Goal: Transaction & Acquisition: Purchase product/service

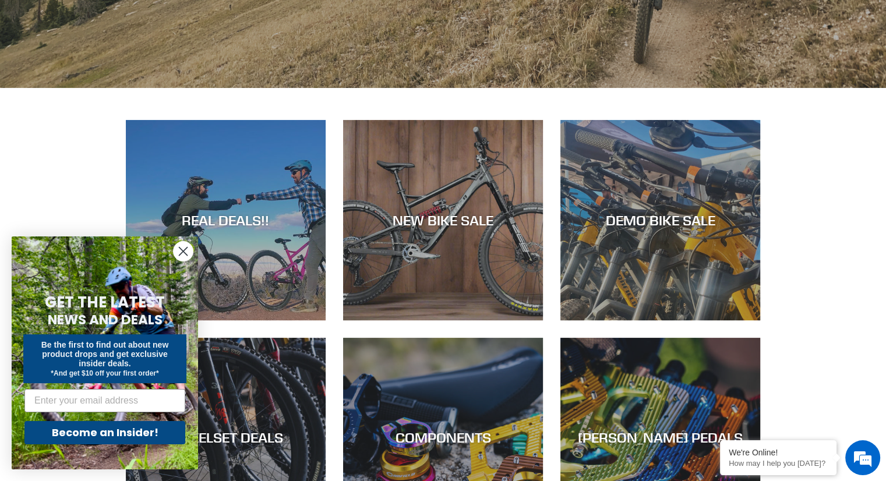
scroll to position [500, 0]
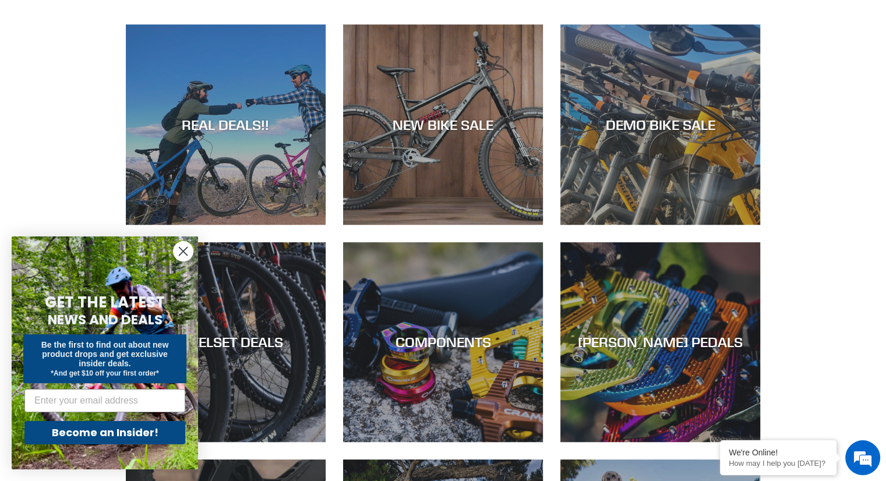
click at [177, 253] on circle "Close dialog" at bounding box center [183, 251] width 19 height 19
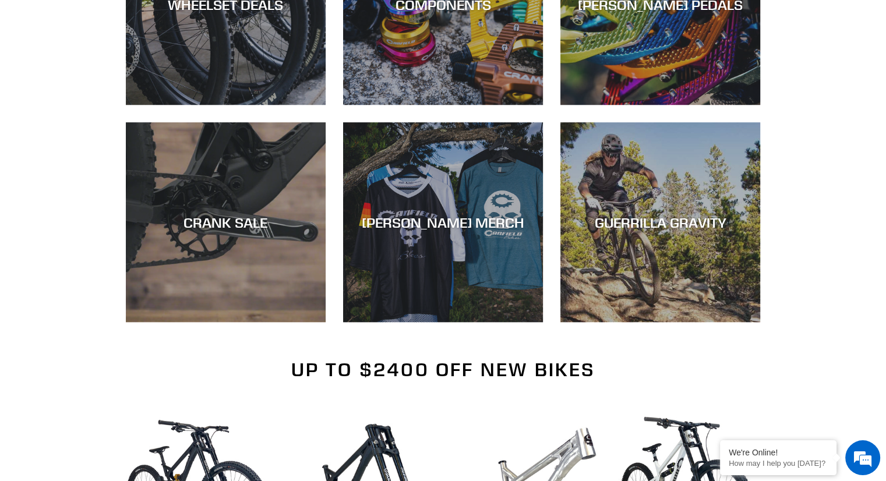
scroll to position [0, 0]
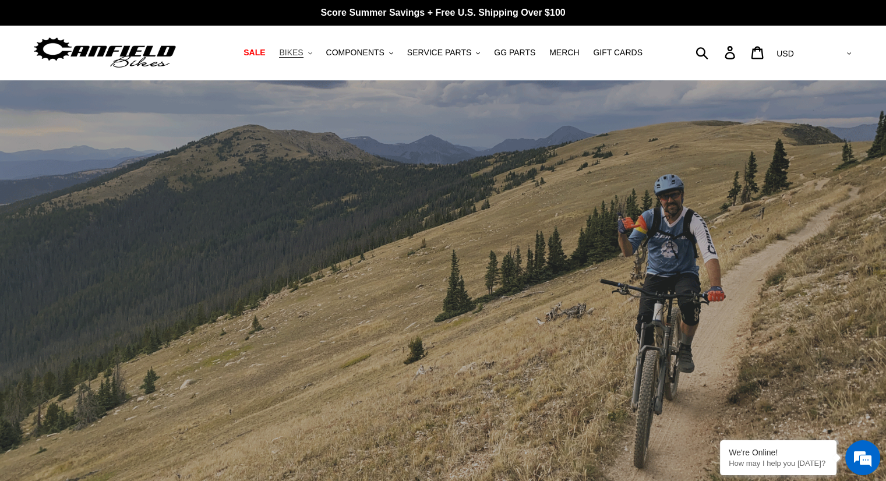
click at [300, 54] on span "BIKES" at bounding box center [291, 53] width 24 height 10
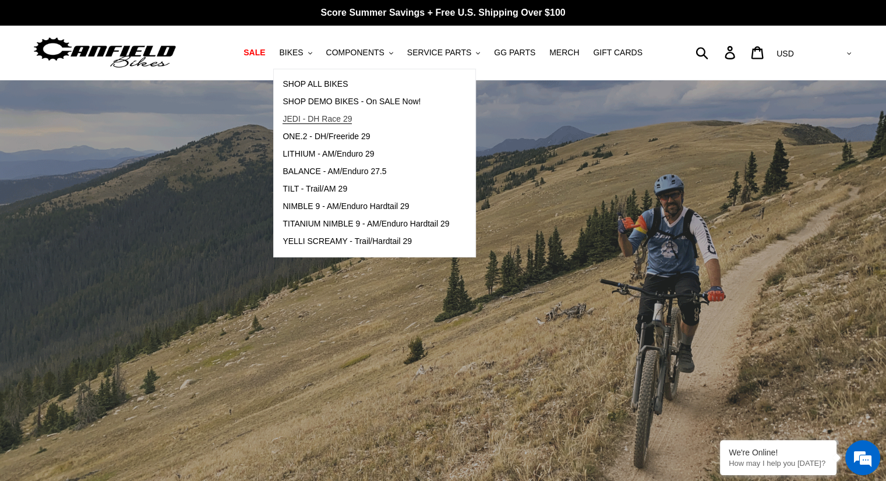
click at [335, 118] on span "JEDI - DH Race 29" at bounding box center [316, 119] width 69 height 10
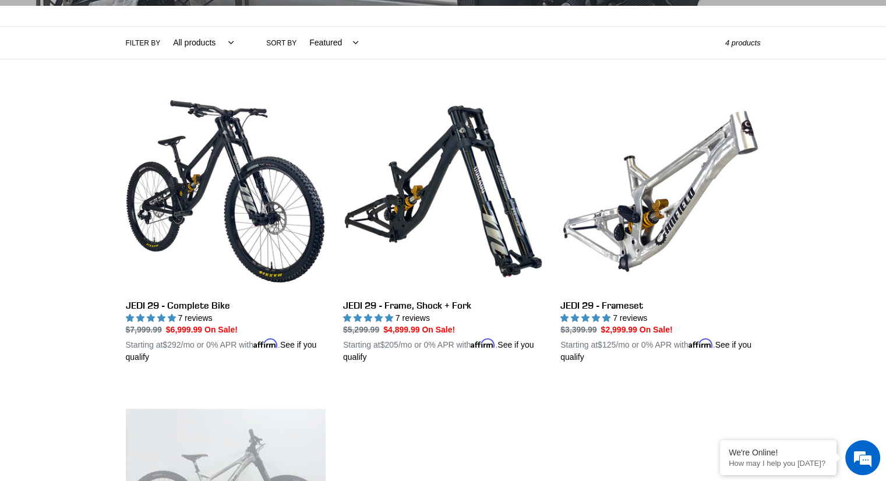
scroll to position [233, 0]
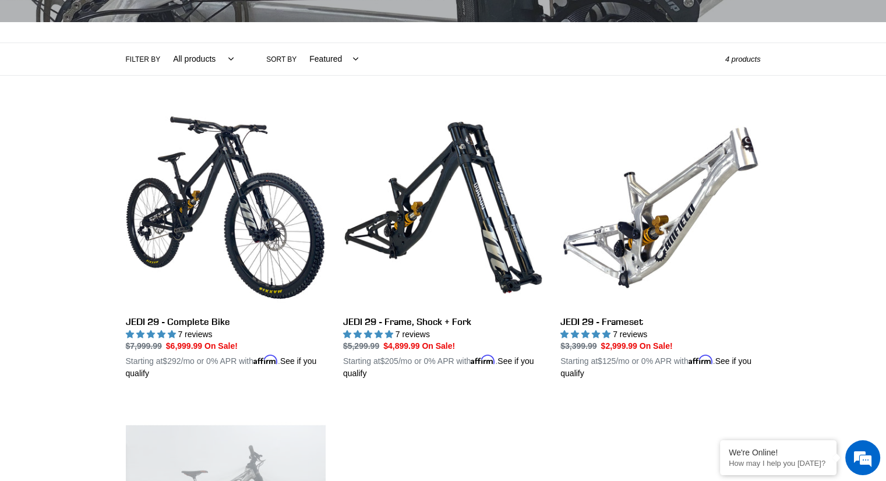
drag, startPoint x: 892, startPoint y: 69, endPoint x: 864, endPoint y: 115, distance: 53.8
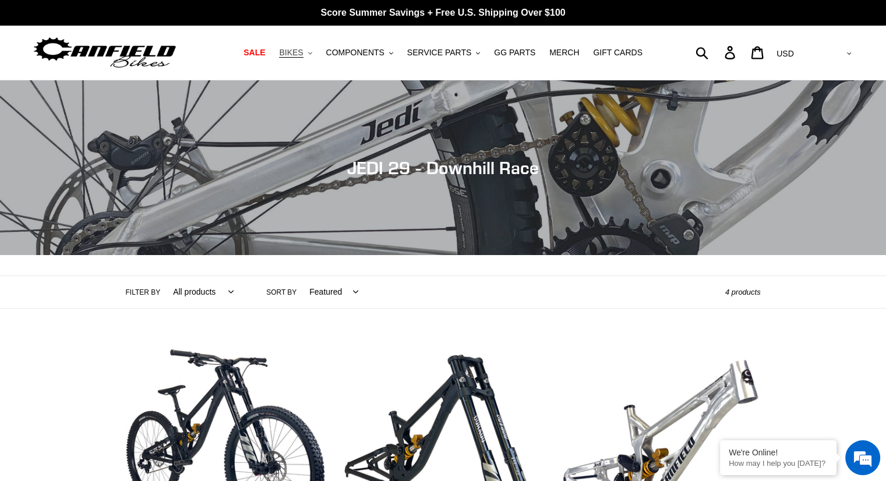
click at [303, 54] on span "BIKES" at bounding box center [291, 53] width 24 height 10
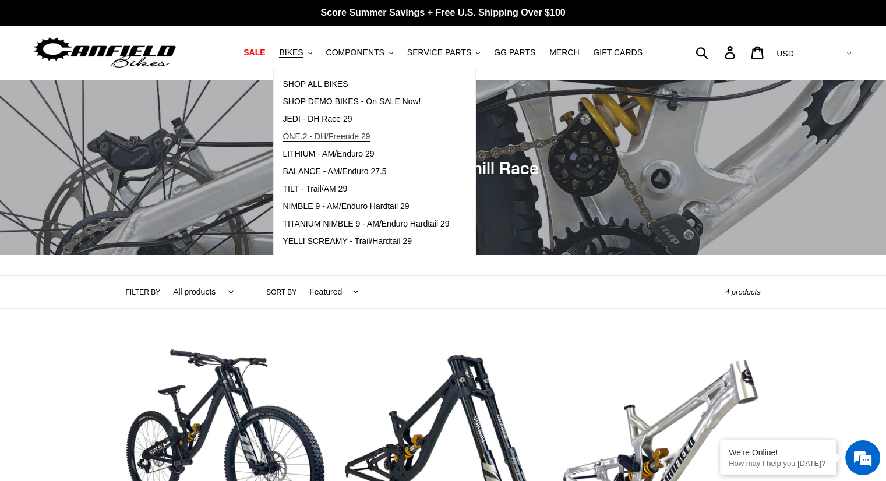
click at [323, 138] on span "ONE.2 - DH/Freeride 29" at bounding box center [325, 137] width 87 height 10
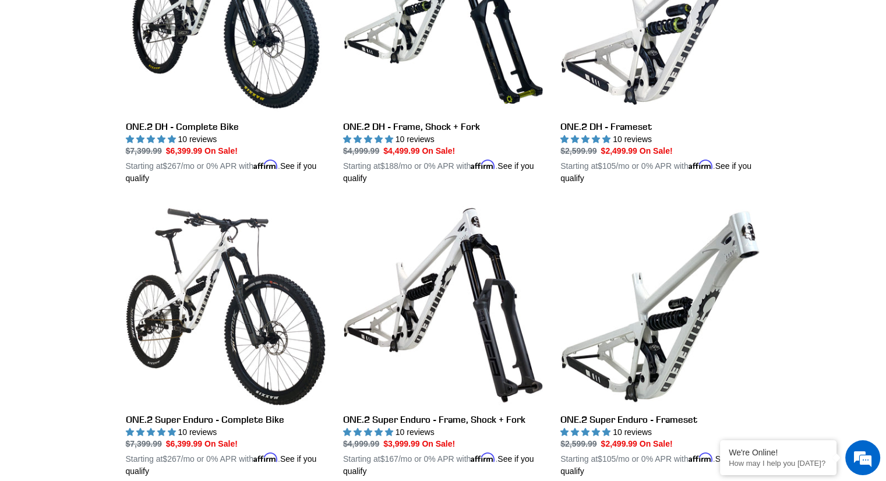
scroll to position [425, 0]
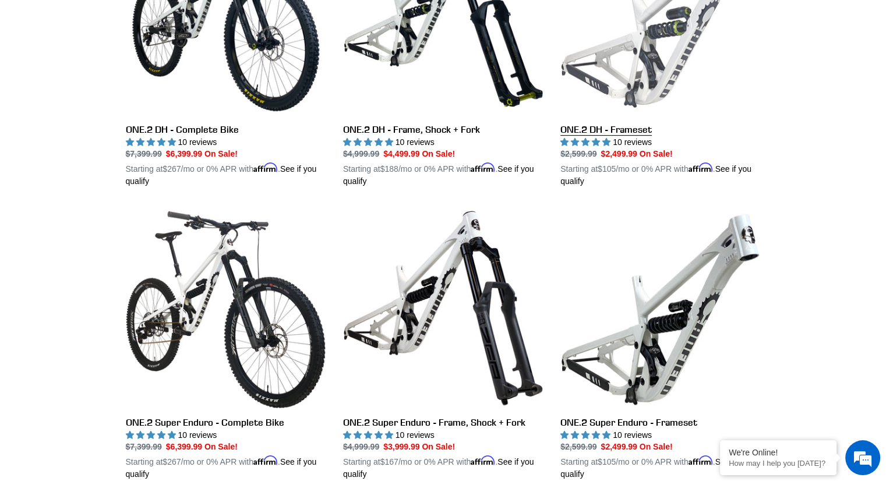
click at [577, 130] on link "ONE.2 DH - Frameset" at bounding box center [660, 52] width 200 height 273
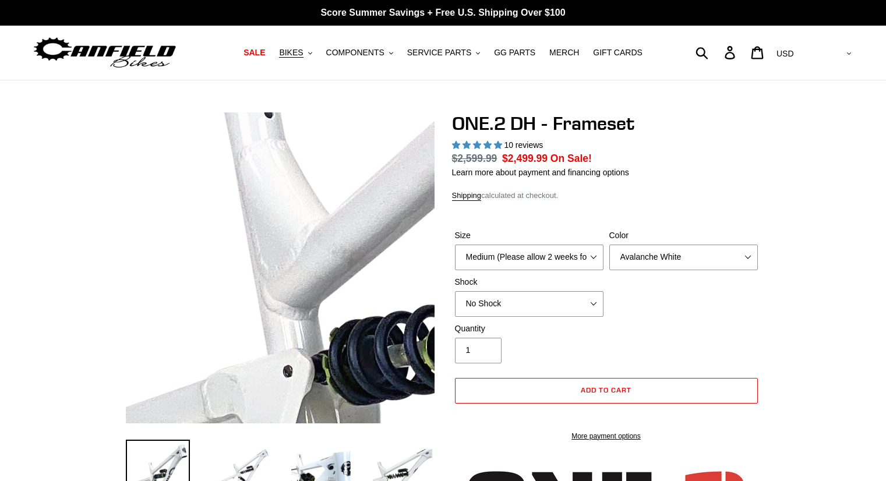
select select "highest-rating"
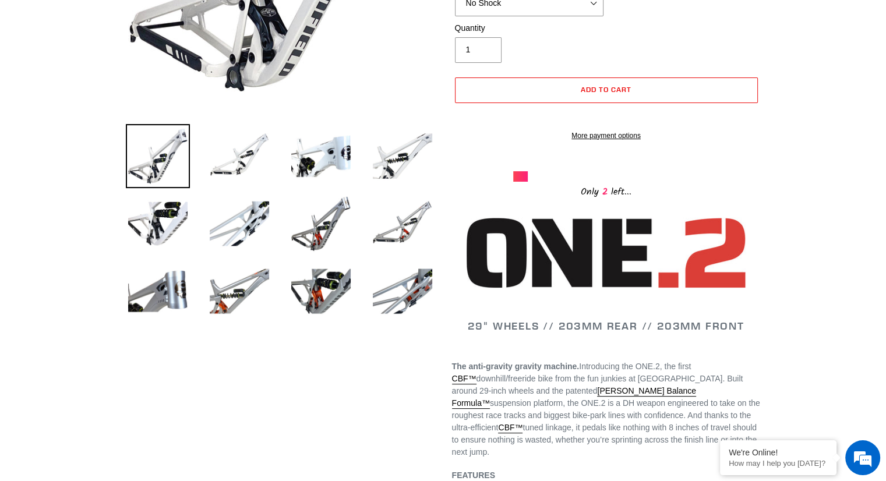
scroll to position [312, 0]
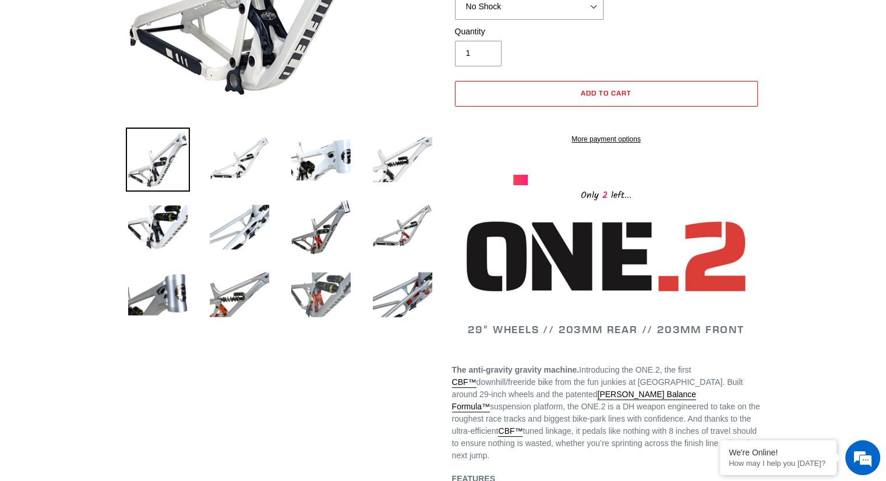
click at [334, 292] on img at bounding box center [321, 295] width 64 height 64
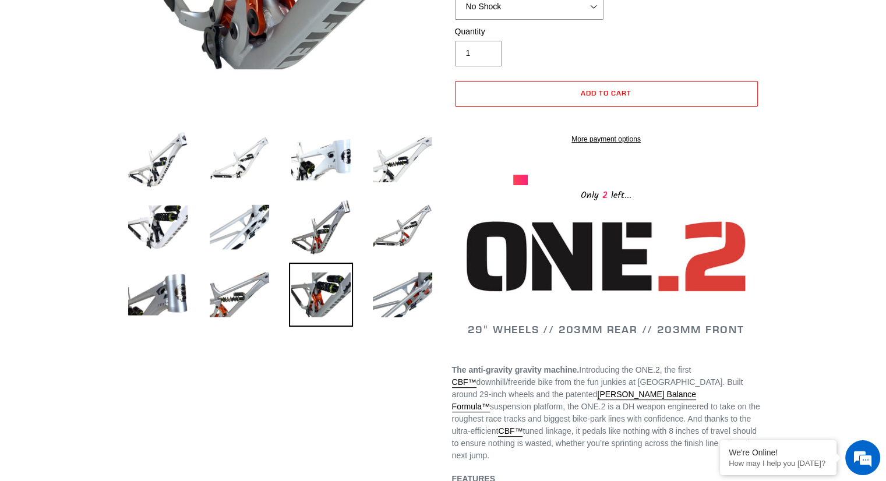
click at [310, 300] on img at bounding box center [321, 295] width 64 height 64
click at [238, 293] on img at bounding box center [239, 295] width 64 height 64
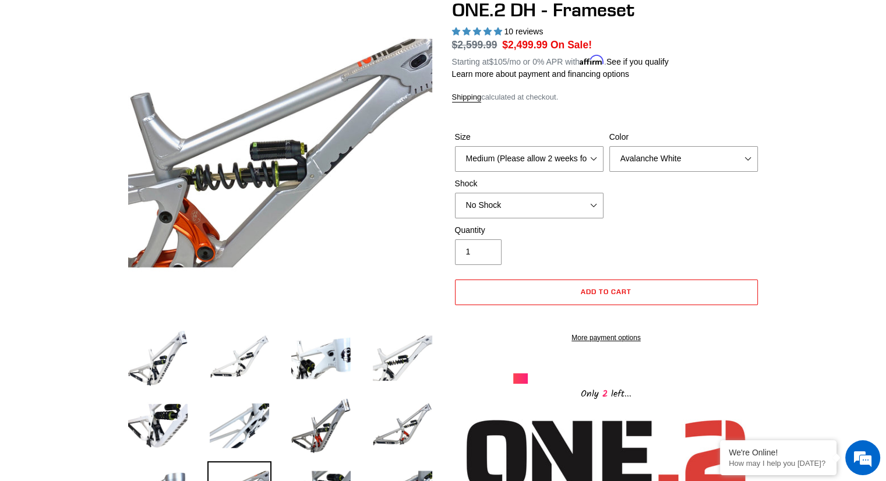
scroll to position [121, 0]
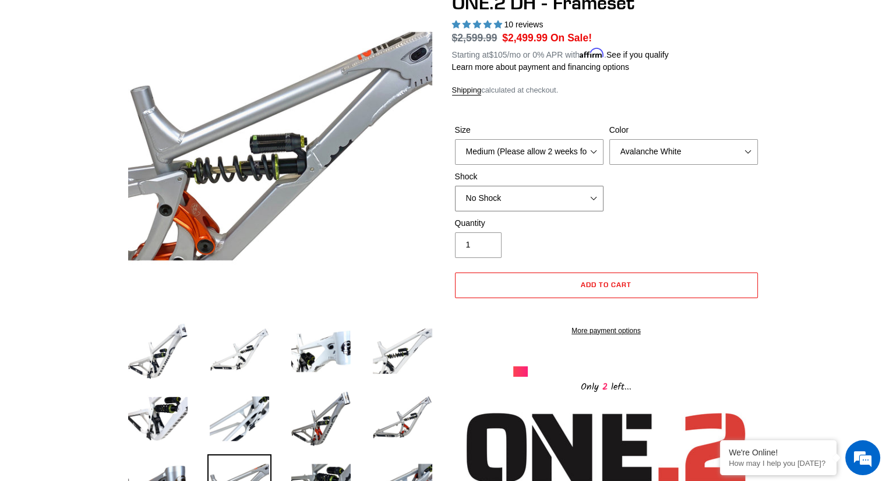
click at [592, 199] on select "No Shock Fox DHX2 Coil RockShox Vivid Coil EXT Storia LOK V3 (Custom Order)" at bounding box center [529, 199] width 148 height 26
click at [587, 194] on select "No Shock Fox DHX2 Coil RockShox Vivid Coil EXT Storia LOK V3 (Custom Order)" at bounding box center [529, 199] width 148 height 26
click at [696, 147] on select "Avalanche White Bentonite Grey" at bounding box center [683, 152] width 148 height 26
click at [609, 139] on select "Avalanche White Bentonite Grey" at bounding box center [683, 152] width 148 height 26
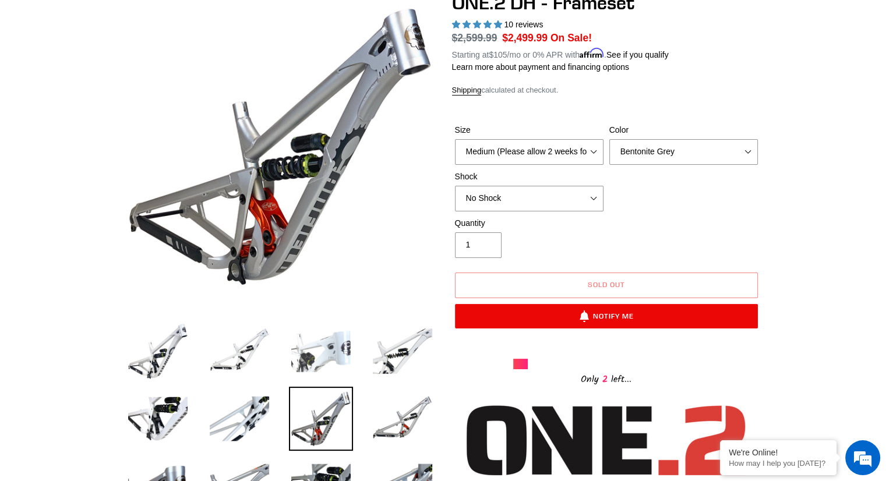
click at [330, 346] on img at bounding box center [321, 351] width 64 height 64
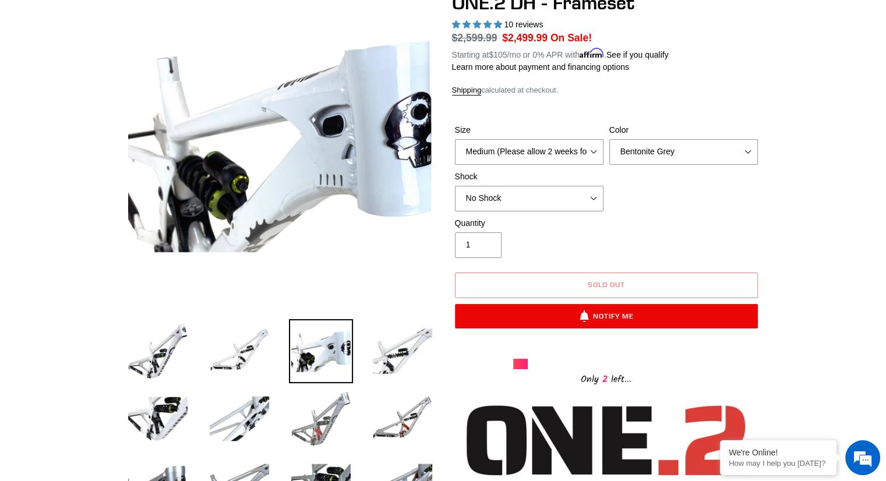
click at [323, 411] on img at bounding box center [321, 419] width 64 height 64
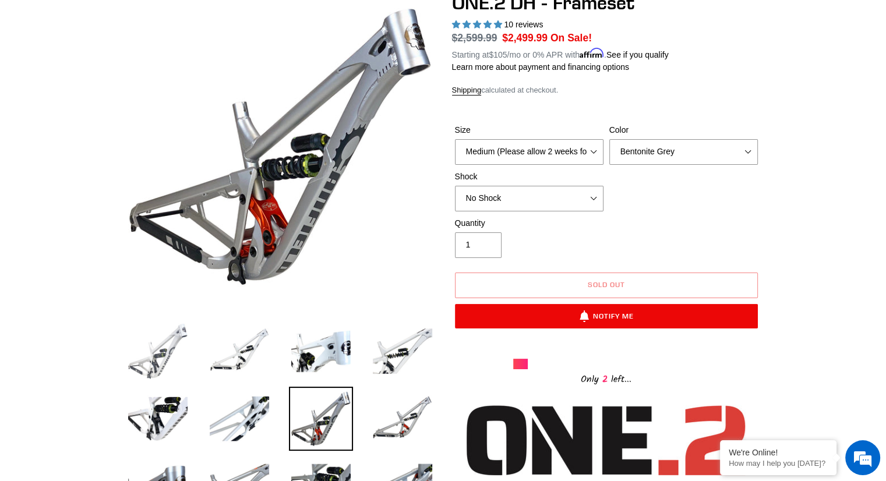
click at [171, 350] on img at bounding box center [158, 351] width 64 height 64
select select "Avalanche White"
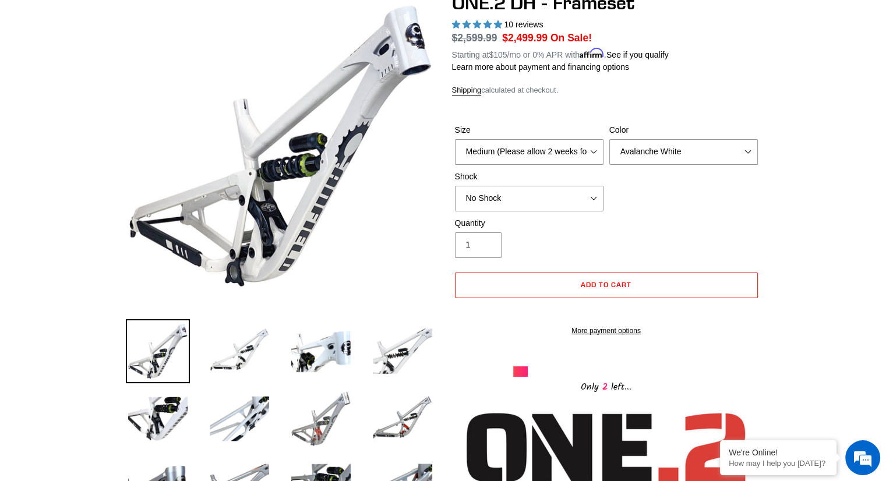
click at [323, 436] on img at bounding box center [321, 419] width 64 height 64
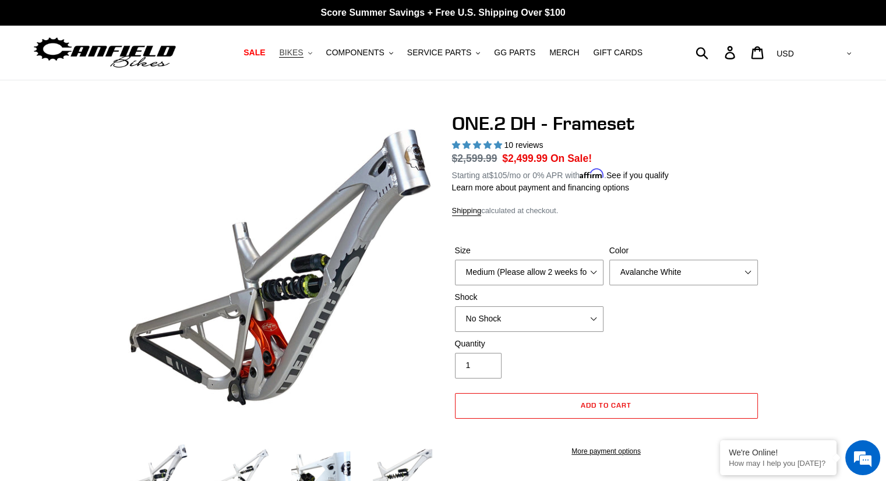
click at [314, 55] on button "BIKES .cls-1{fill:#231f20}" at bounding box center [295, 53] width 44 height 16
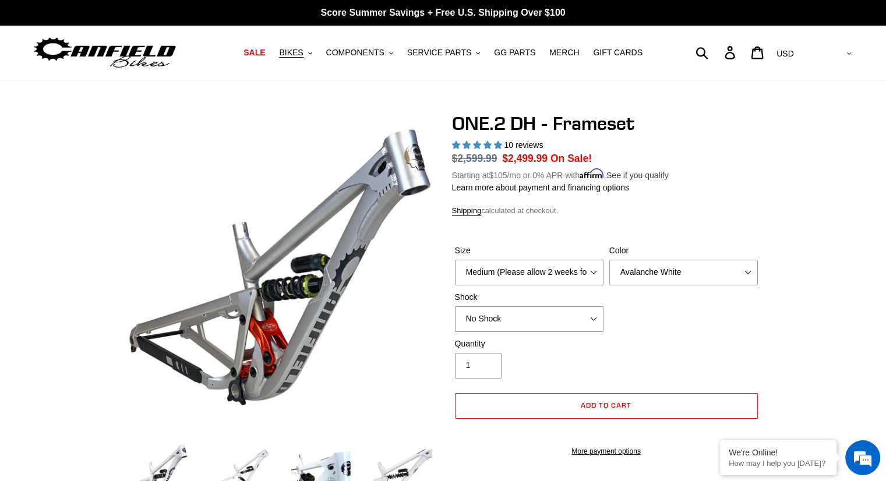
click at [663, 171] on link "See if you qualify" at bounding box center [637, 175] width 62 height 9
